Goal: Information Seeking & Learning: Check status

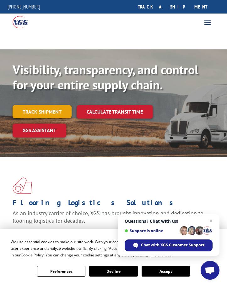
click at [52, 112] on link "Track shipment" at bounding box center [42, 111] width 59 height 13
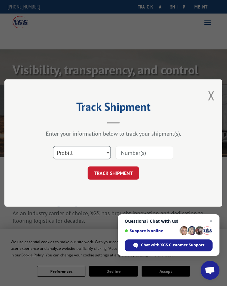
click at [108, 152] on select "Select category... Probill BOL PO" at bounding box center [82, 152] width 58 height 13
select select "po"
click at [53, 146] on select "Select category... Probill BOL PO" at bounding box center [82, 152] width 58 height 13
click at [110, 152] on select "Select category... Probill BOL PO" at bounding box center [82, 152] width 58 height 13
click at [53, 146] on select "Select category... Probill BOL PO" at bounding box center [82, 152] width 58 height 13
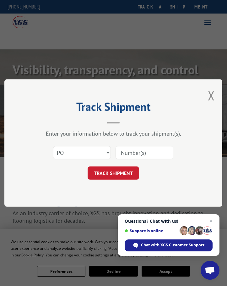
click at [141, 153] on input at bounding box center [145, 152] width 58 height 13
type input "[PERSON_NAME] custom"
click button "TRACK SHIPMENT" at bounding box center [114, 172] width 52 height 13
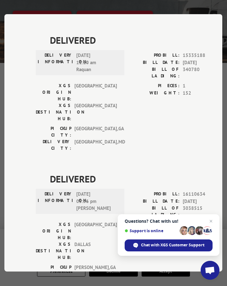
scroll to position [1361, 0]
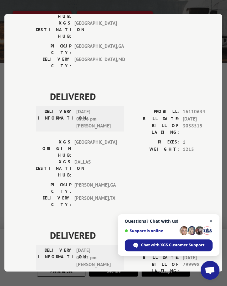
click at [210, 219] on span "Close chat" at bounding box center [211, 221] width 8 height 8
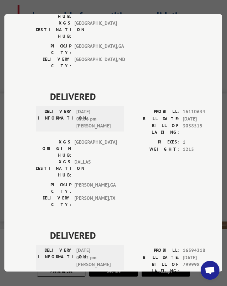
scroll to position [785, 0]
